Goal: Find specific page/section: Find specific page/section

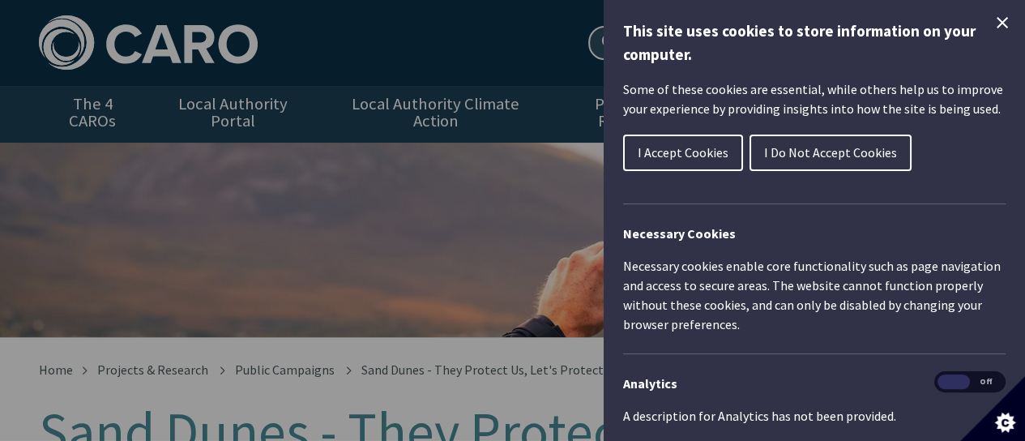
click at [768, 136] on button "I Do Not Accept Cookies" at bounding box center [831, 153] width 162 height 36
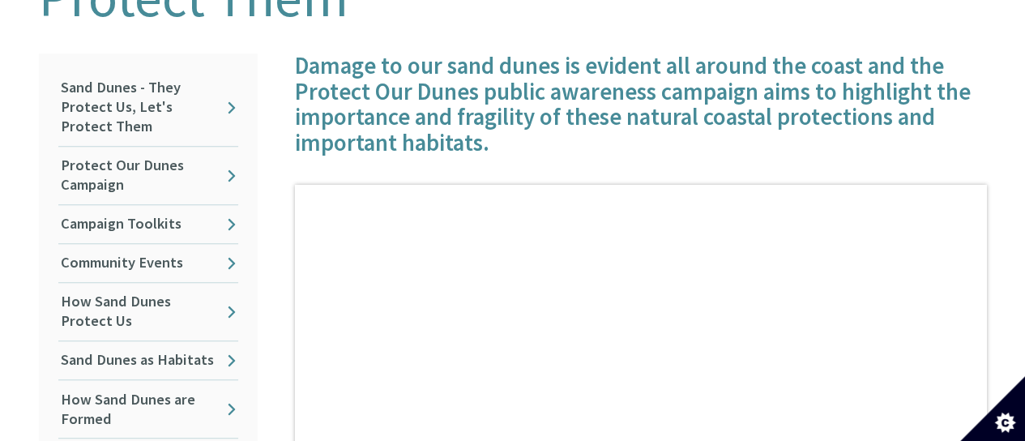
scroll to position [495, 0]
click at [222, 159] on link "Protect Our Dunes Campaign" at bounding box center [148, 175] width 180 height 58
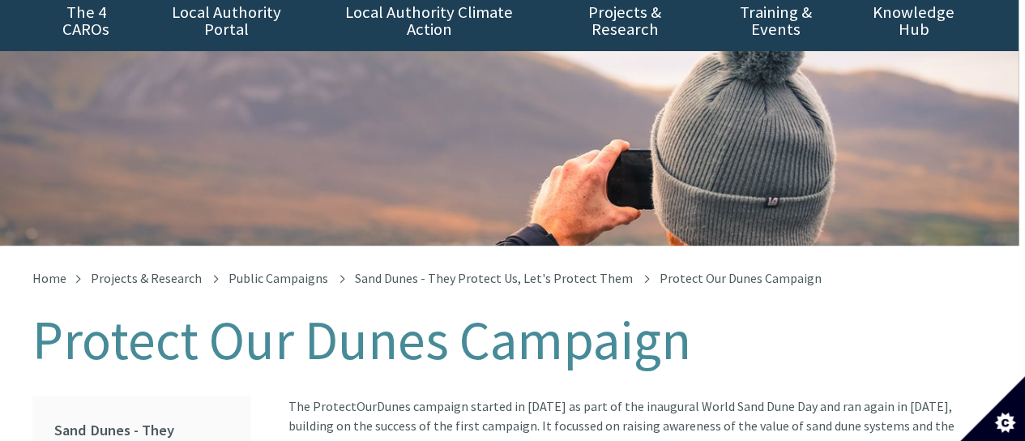
scroll to position [0, 6]
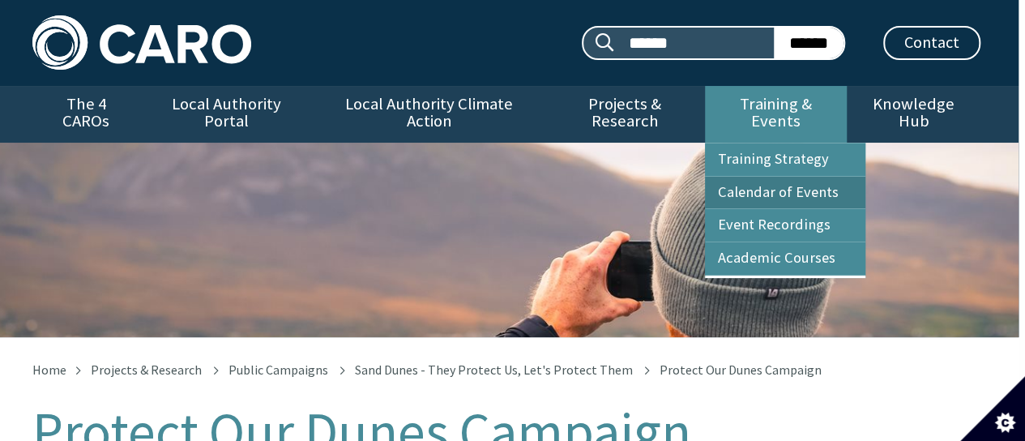
click at [806, 177] on link "Calendar of Events" at bounding box center [785, 193] width 160 height 32
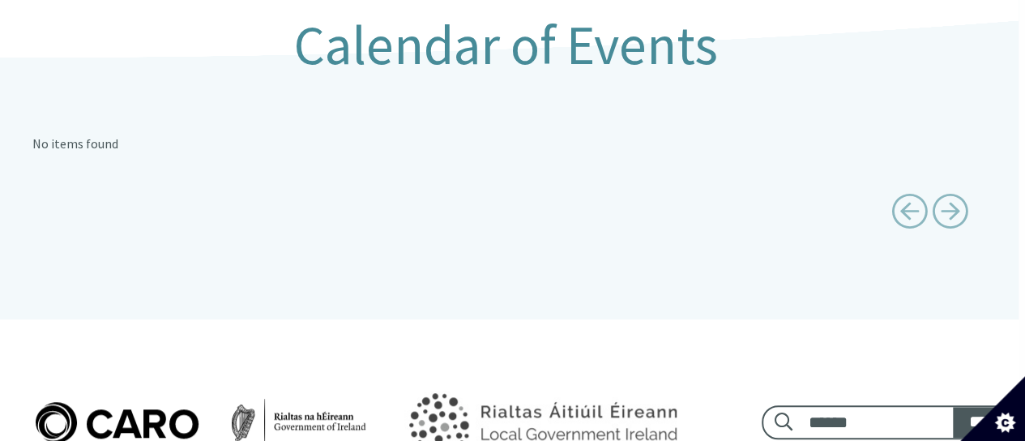
scroll to position [299, 6]
